Goal: Transaction & Acquisition: Purchase product/service

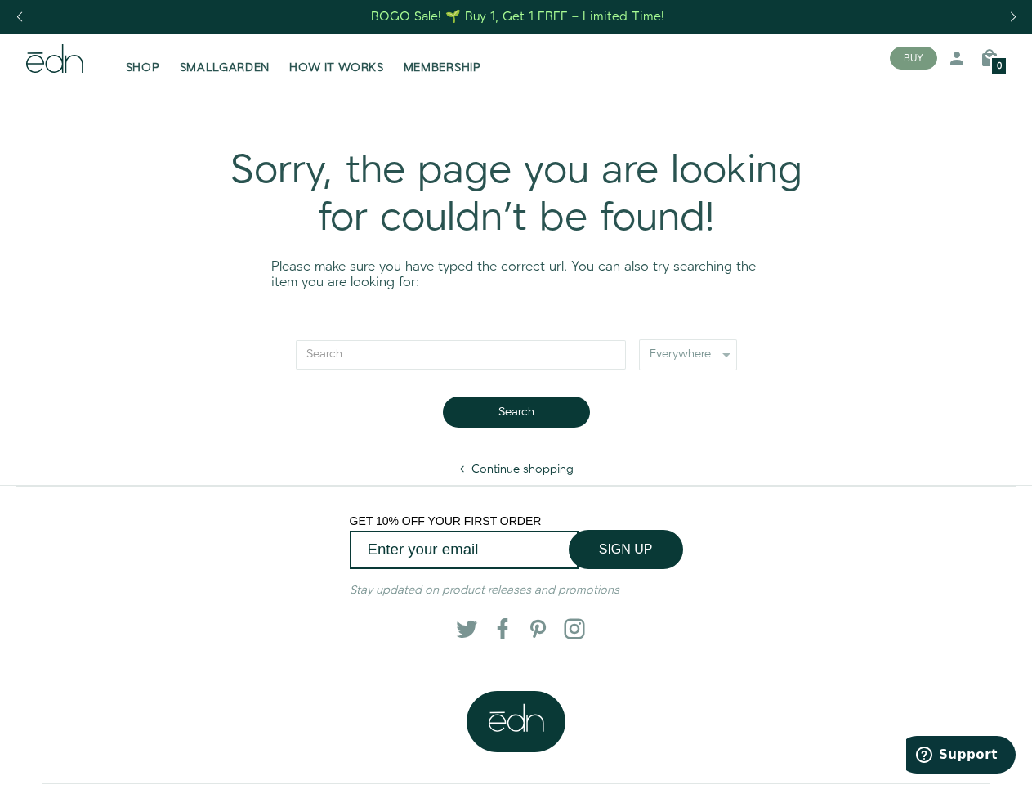
click at [1013, 17] on div "Next slide" at bounding box center [1013, 17] width 22 height 36
click at [19, 17] on div "Previous slide" at bounding box center [19, 17] width 22 height 36
click at [914, 58] on button "BUY" at bounding box center [913, 58] width 47 height 23
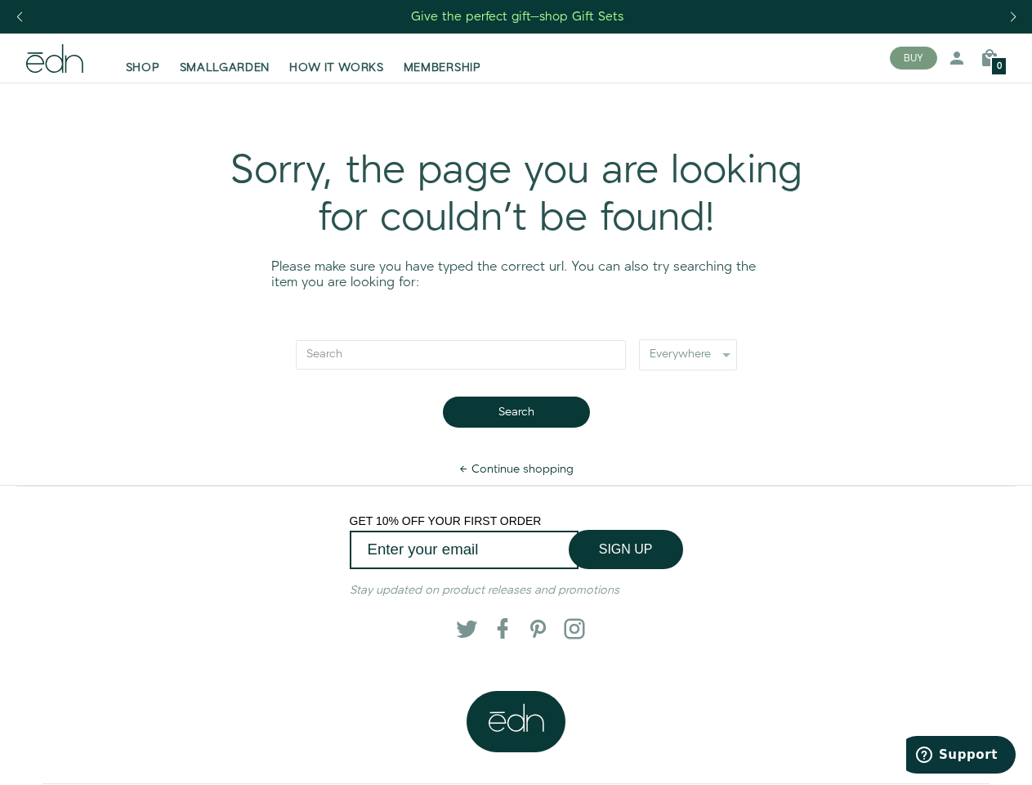
click at [957, 58] on icon at bounding box center [957, 58] width 20 height 20
click at [990, 58] on icon at bounding box center [990, 58] width 20 height 20
click at [990, 58] on div at bounding box center [516, 392] width 1032 height 785
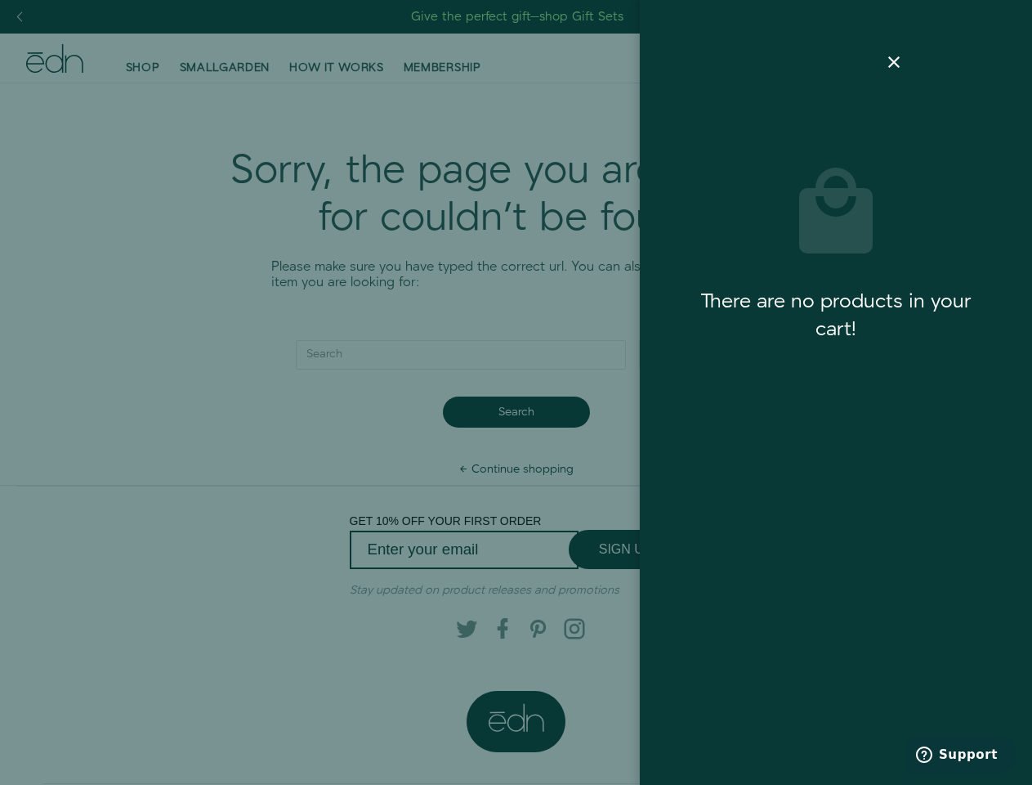
click at [516, 412] on div at bounding box center [516, 392] width 1032 height 785
click at [626, 549] on div at bounding box center [516, 392] width 1032 height 785
